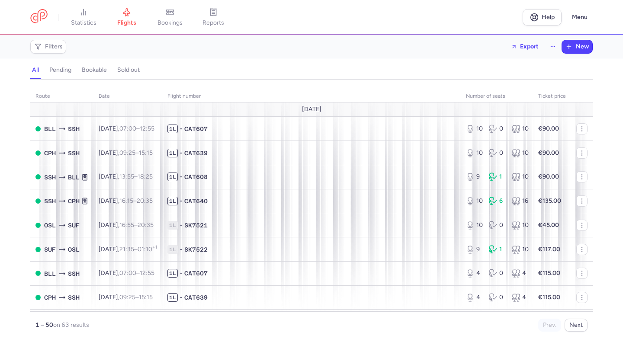
scroll to position [105, 0]
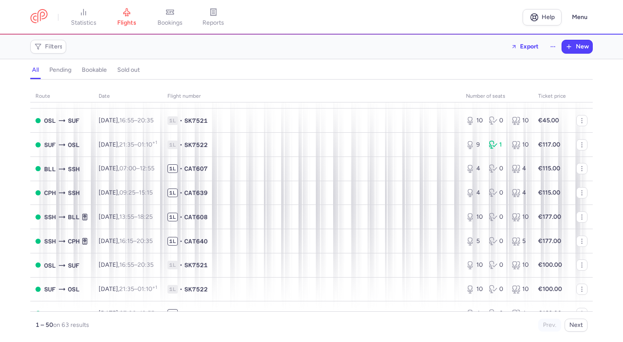
click at [176, 21] on span "bookings" at bounding box center [169, 23] width 25 height 8
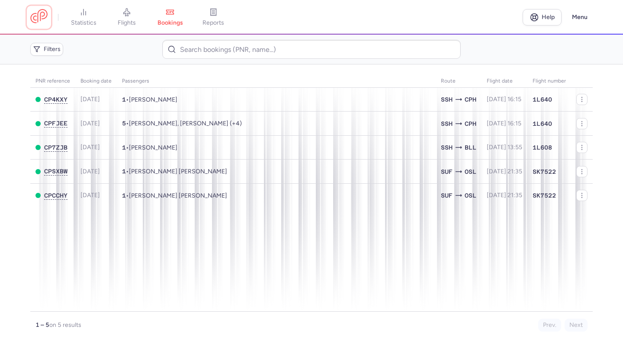
click at [41, 17] on link at bounding box center [38, 17] width 17 height 16
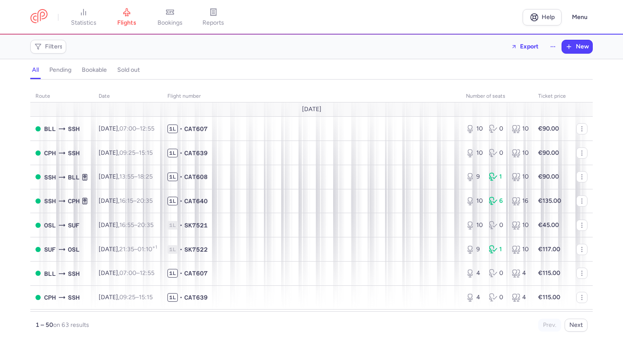
click at [178, 19] on link "bookings" at bounding box center [169, 17] width 43 height 19
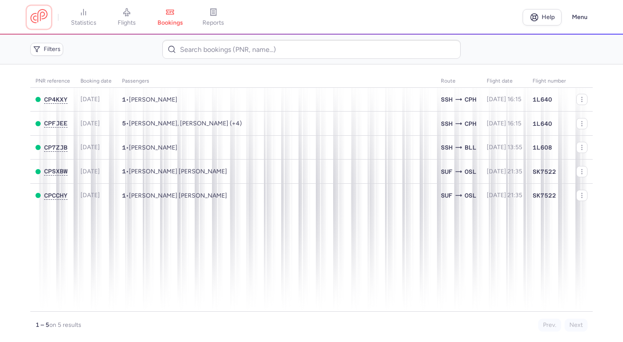
click at [45, 10] on link at bounding box center [38, 17] width 17 height 16
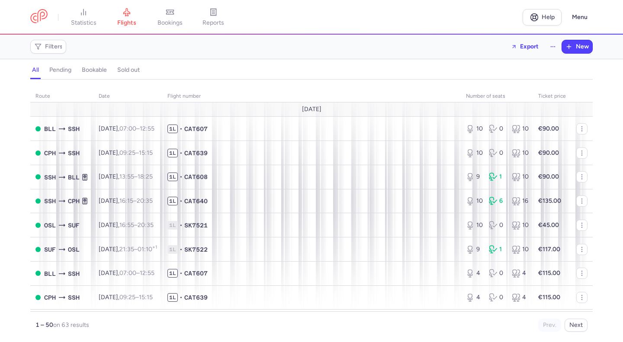
click at [165, 26] on span "bookings" at bounding box center [169, 23] width 25 height 8
